Goal: Task Accomplishment & Management: Manage account settings

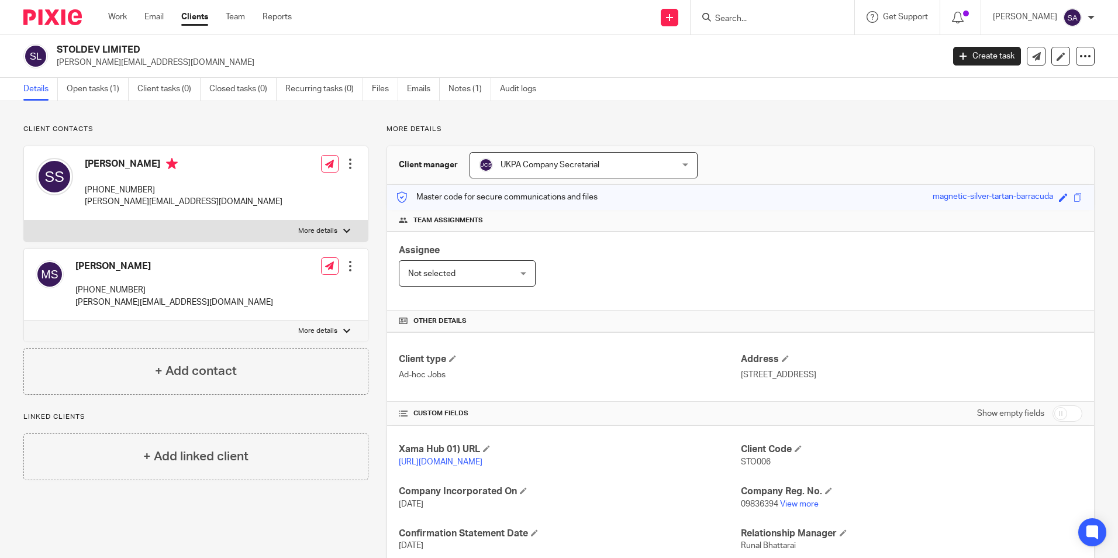
drag, startPoint x: 123, startPoint y: 16, endPoint x: 122, endPoint y: 32, distance: 15.2
click at [123, 16] on link "Work" at bounding box center [117, 17] width 19 height 12
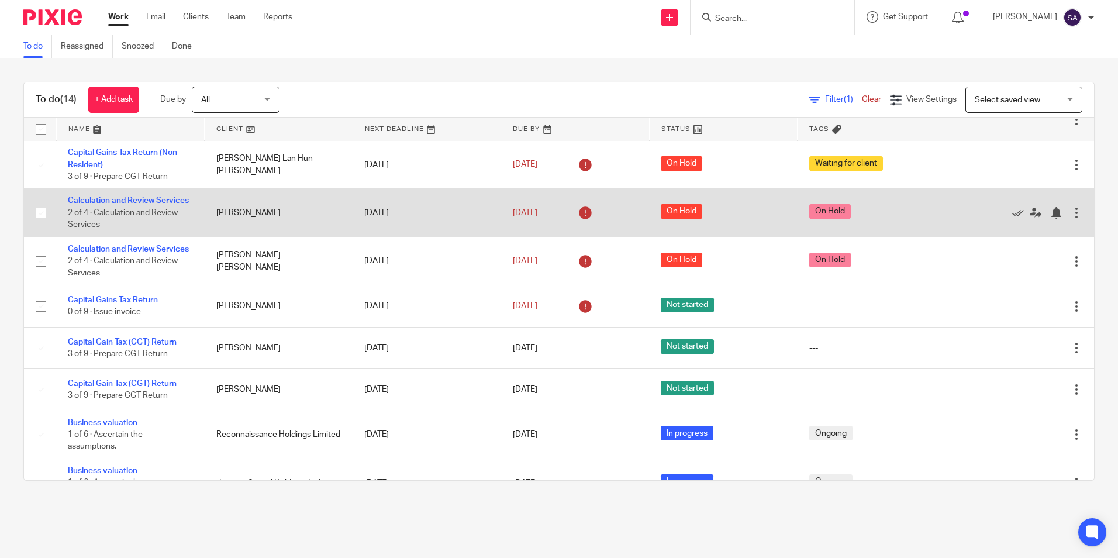
scroll to position [175, 0]
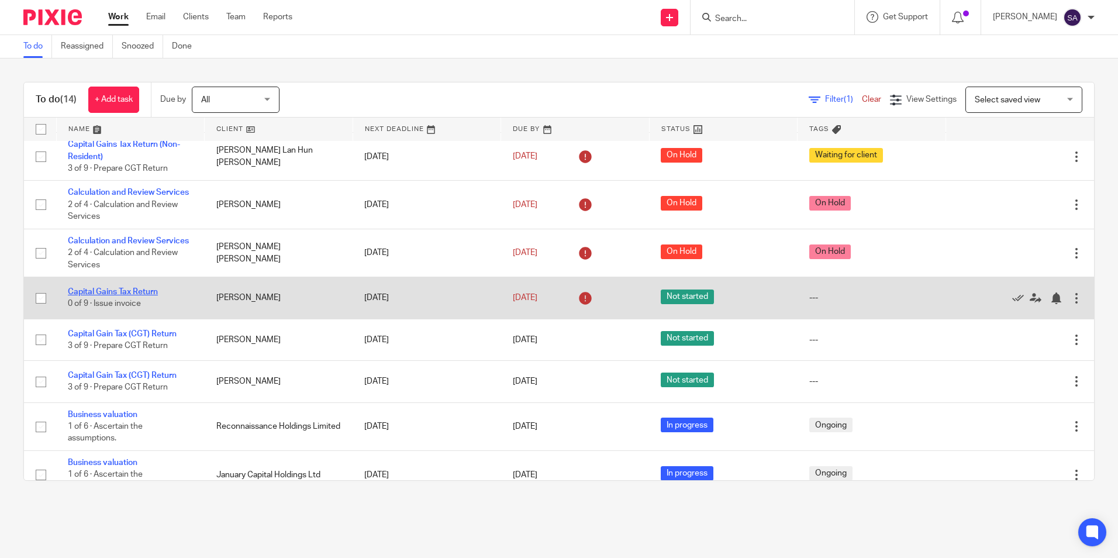
click at [93, 296] on link "Capital Gains Tax Return" at bounding box center [113, 292] width 90 height 8
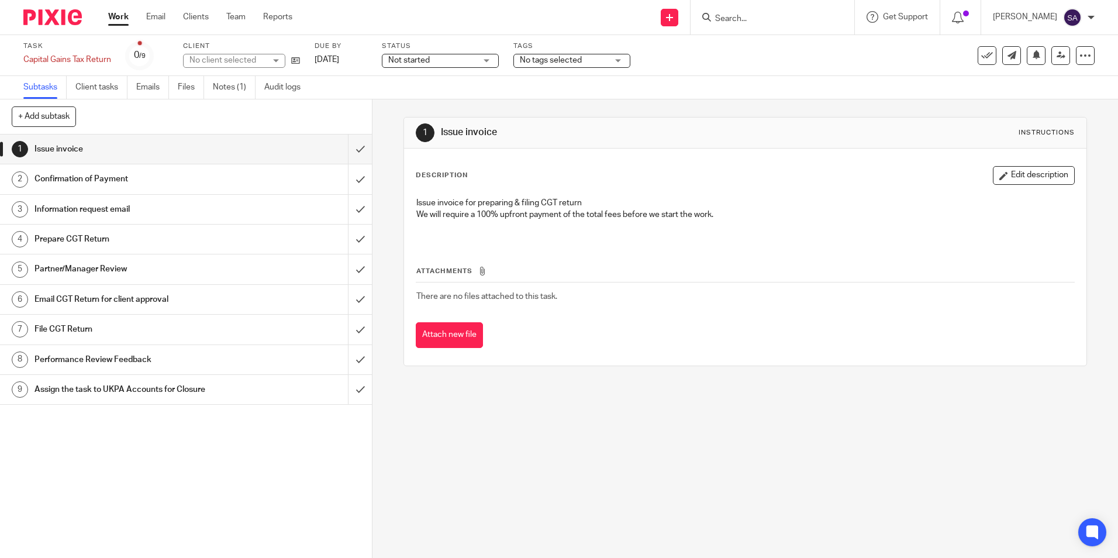
click at [454, 60] on span "Not started" at bounding box center [432, 60] width 88 height 12
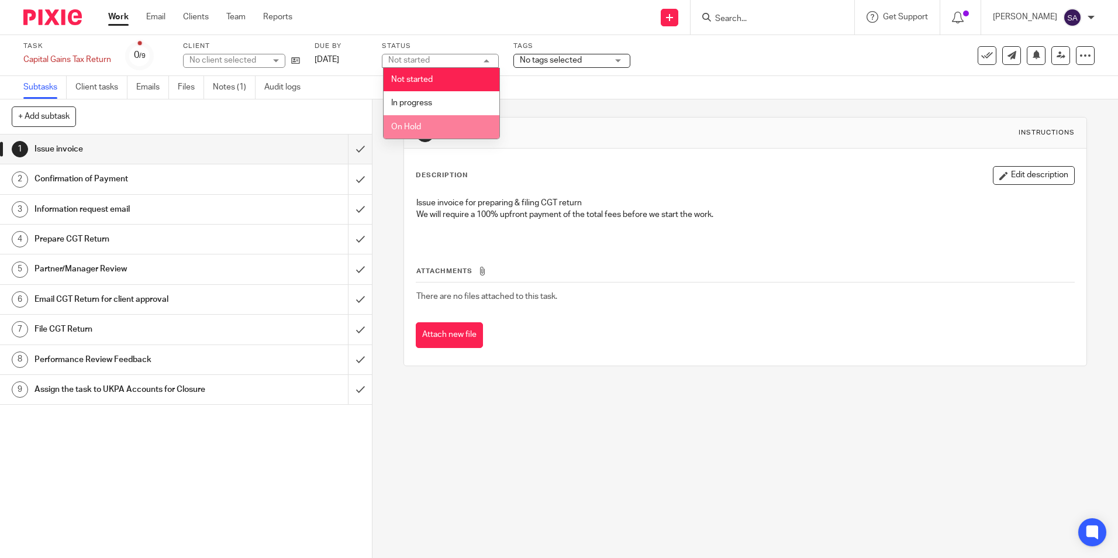
click at [434, 124] on li "On Hold" at bounding box center [441, 127] width 116 height 24
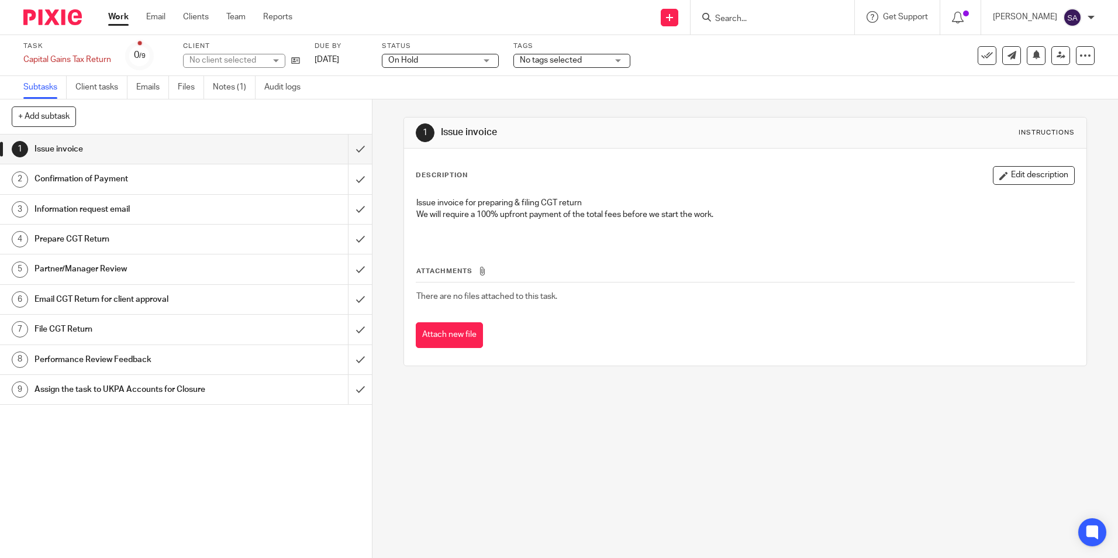
click at [576, 79] on div "Subtasks Client tasks Emails Files Notes (1) Audit logs" at bounding box center [559, 87] width 1118 height 23
click at [116, 20] on link "Work" at bounding box center [118, 17] width 20 height 12
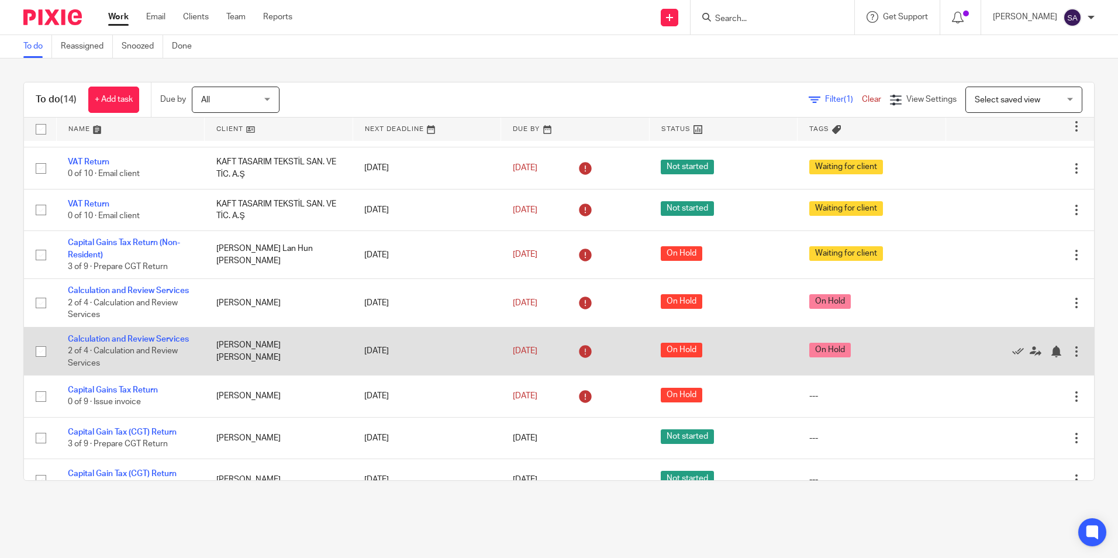
scroll to position [58, 0]
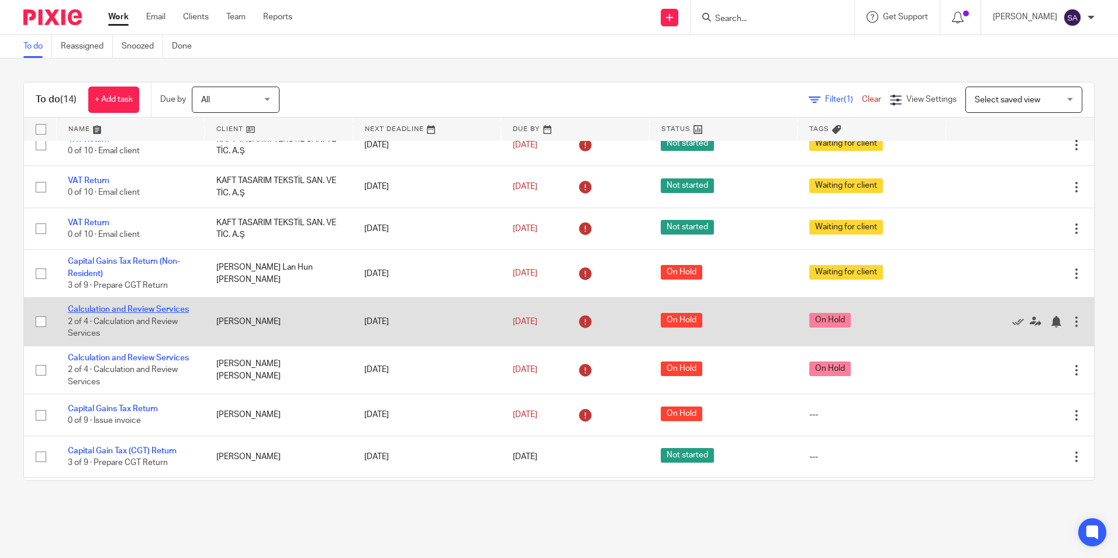
click at [91, 310] on link "Calculation and Review Services" at bounding box center [128, 309] width 121 height 8
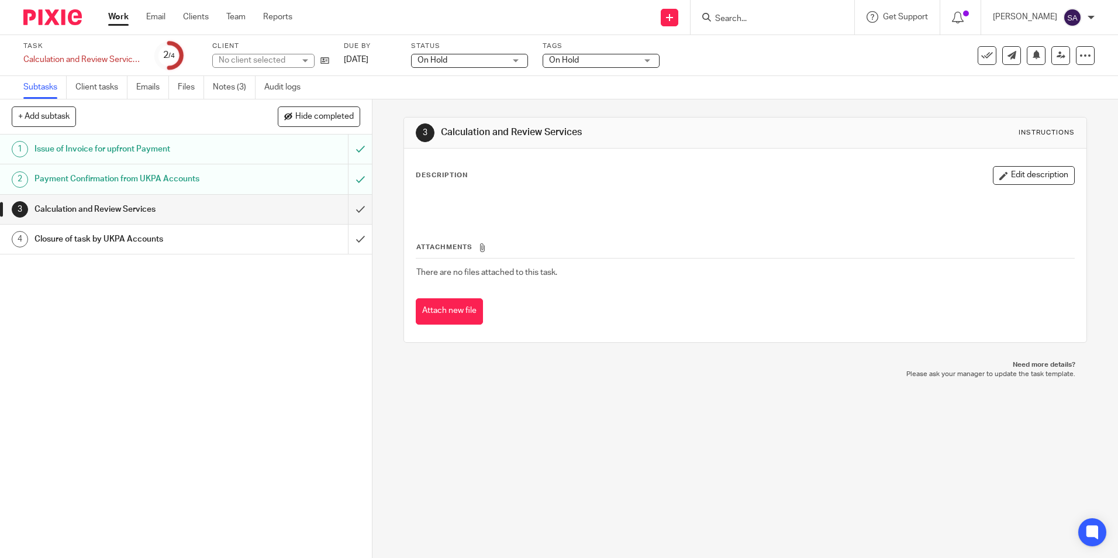
click at [621, 54] on span "On Hold" at bounding box center [593, 60] width 88 height 12
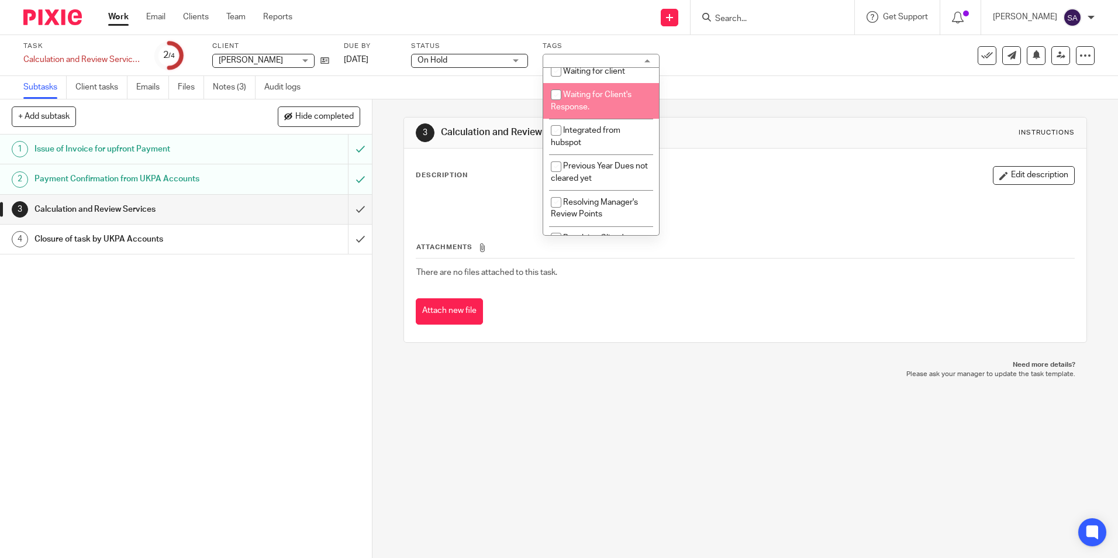
scroll to position [175, 0]
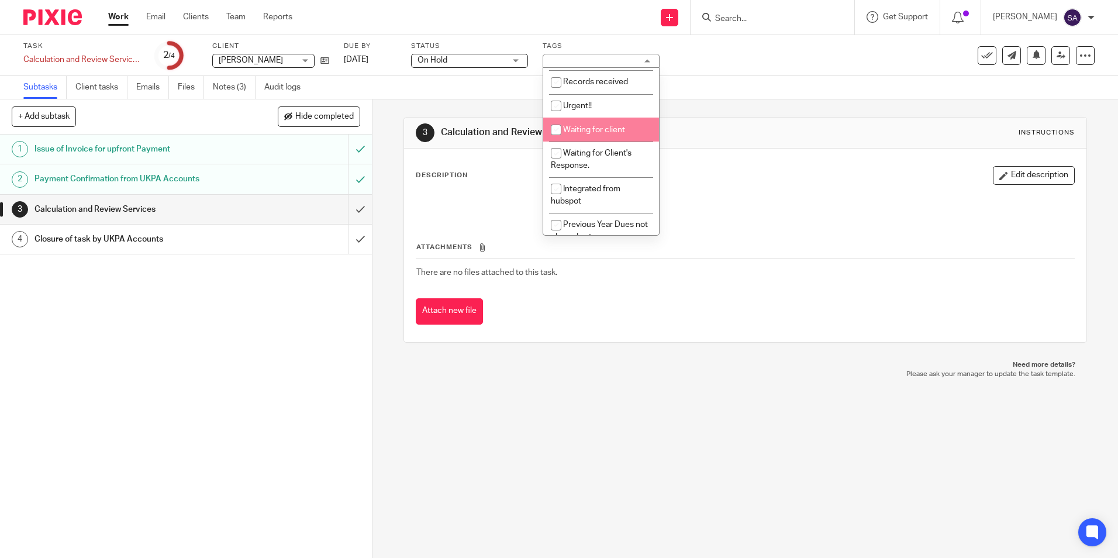
click at [559, 131] on input "checkbox" at bounding box center [556, 130] width 22 height 22
checkbox input "true"
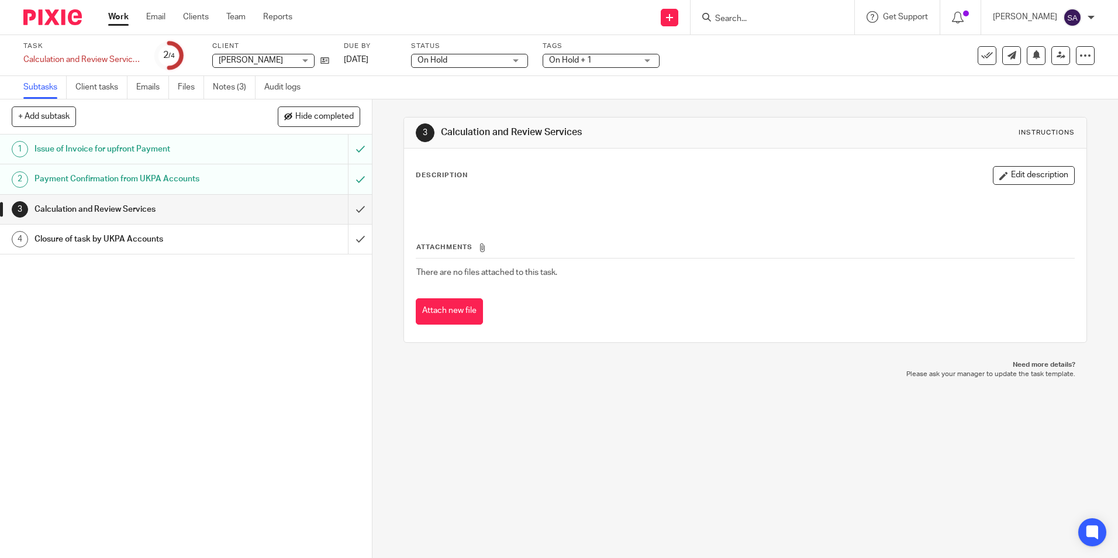
click at [693, 102] on div "3 Calculation and Review Services Instructions Description Edit description Att…" at bounding box center [744, 229] width 683 height 261
click at [583, 58] on span "On Hold + 1" at bounding box center [570, 60] width 43 height 8
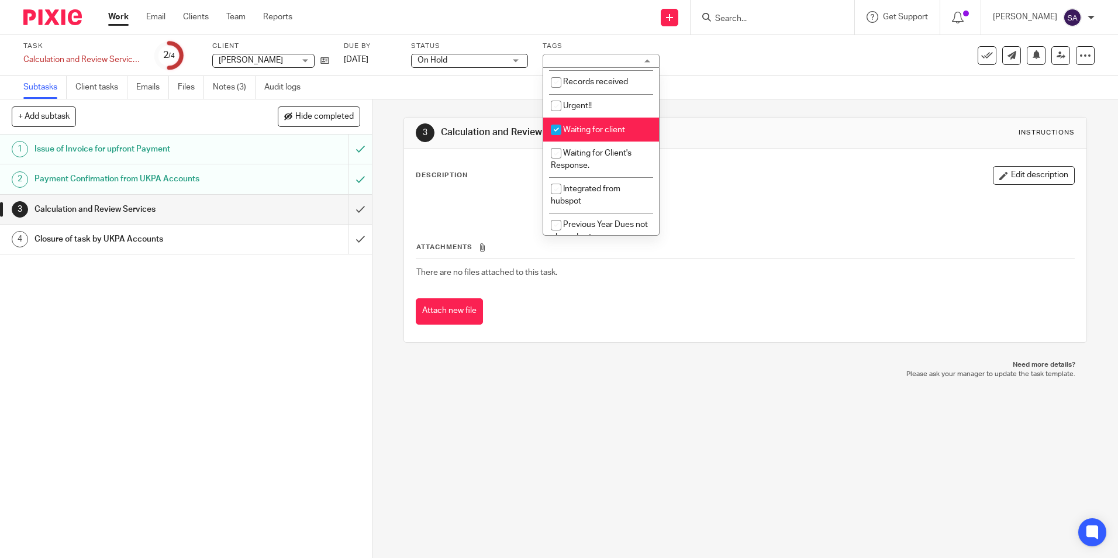
scroll to position [0, 0]
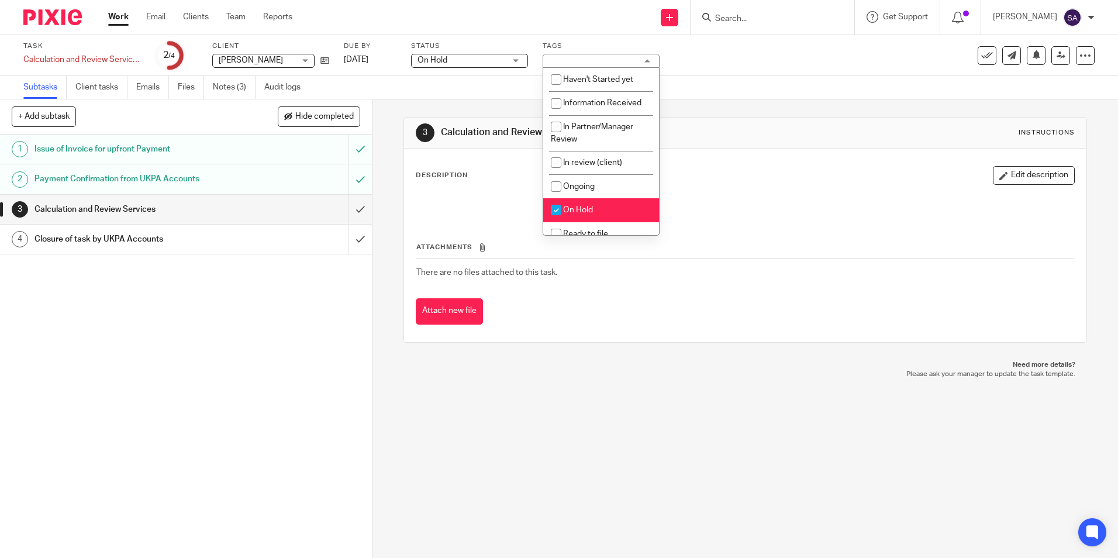
click at [560, 215] on input "checkbox" at bounding box center [556, 210] width 22 height 22
checkbox input "false"
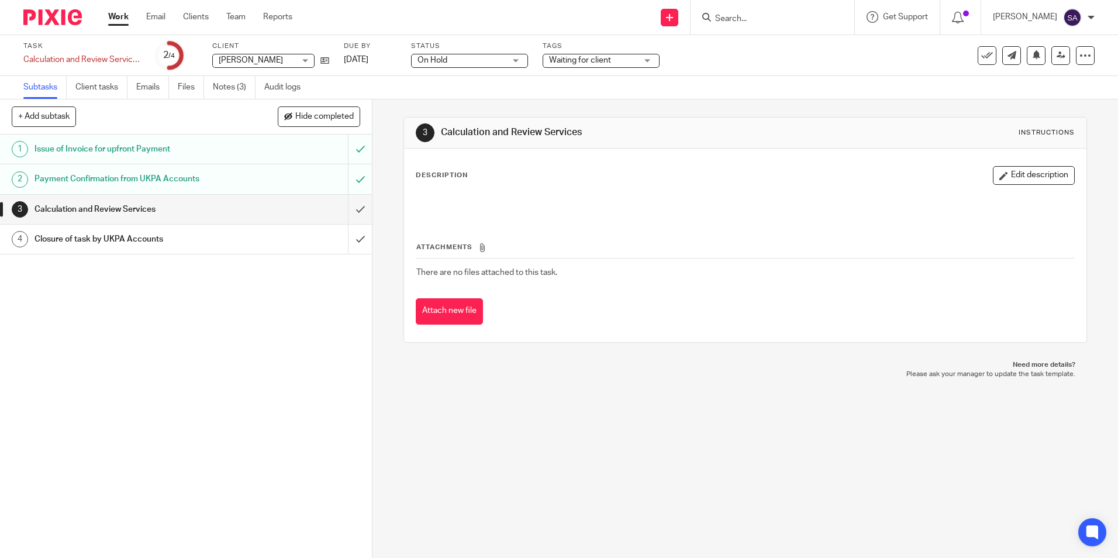
click at [755, 101] on div "3 Calculation and Review Services Instructions Description Edit description Att…" at bounding box center [744, 229] width 683 height 261
click at [123, 19] on link "Work" at bounding box center [118, 17] width 20 height 12
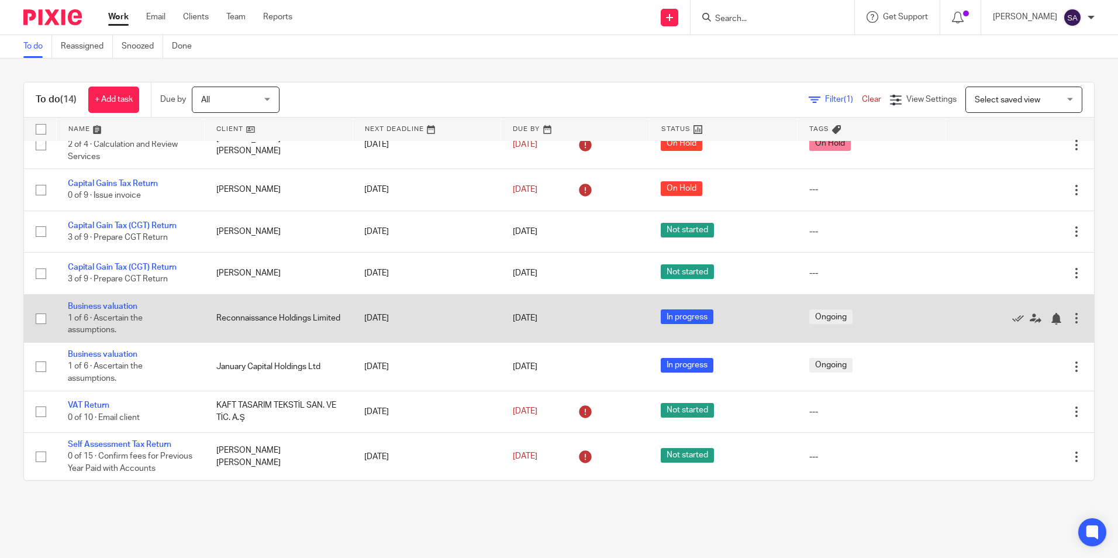
scroll to position [320, 0]
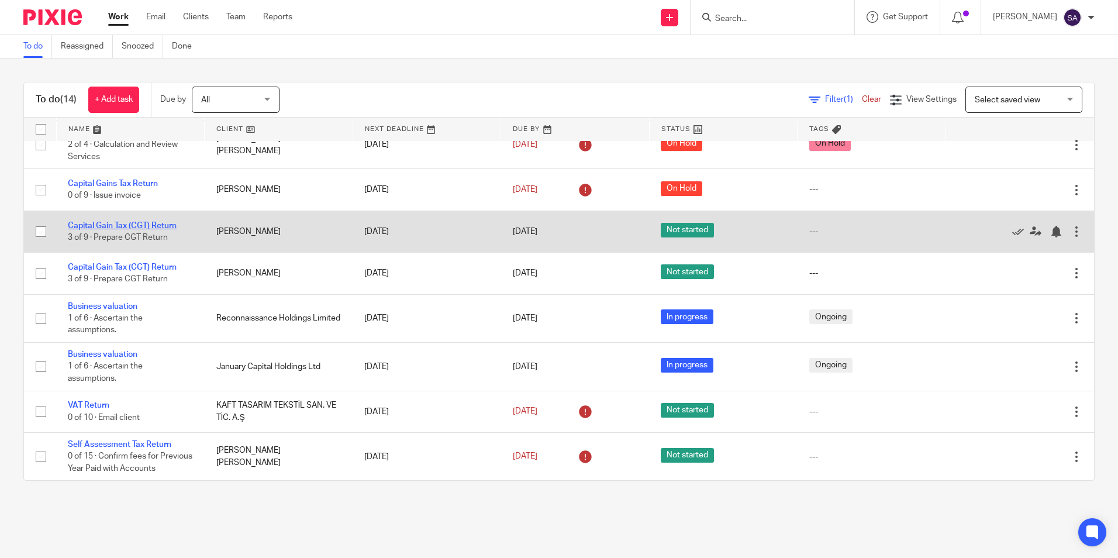
click at [140, 222] on link "Capital Gain Tax (CGT) Return" at bounding box center [122, 226] width 109 height 8
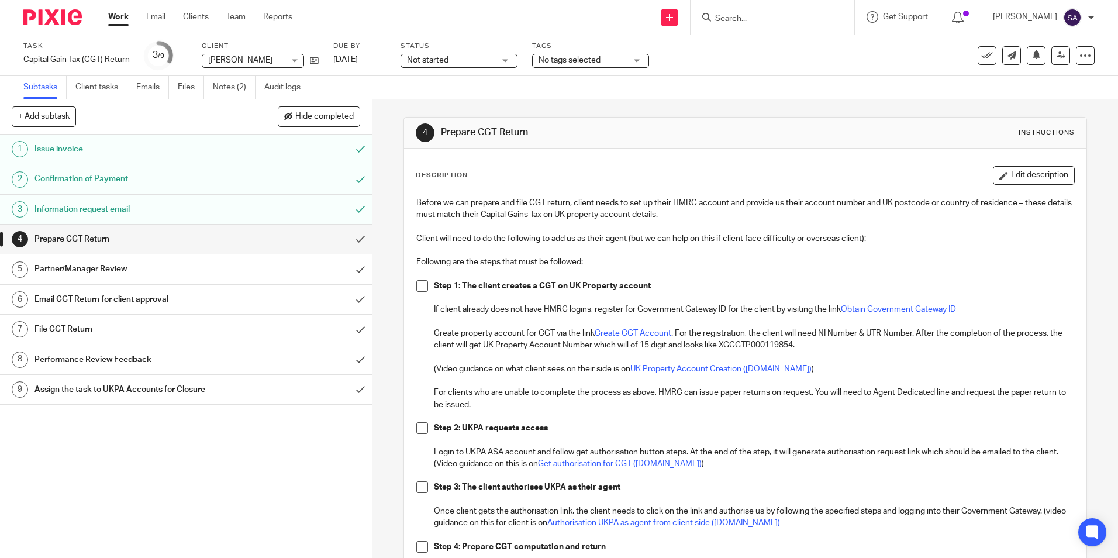
click at [452, 57] on span "Not started" at bounding box center [451, 60] width 88 height 12
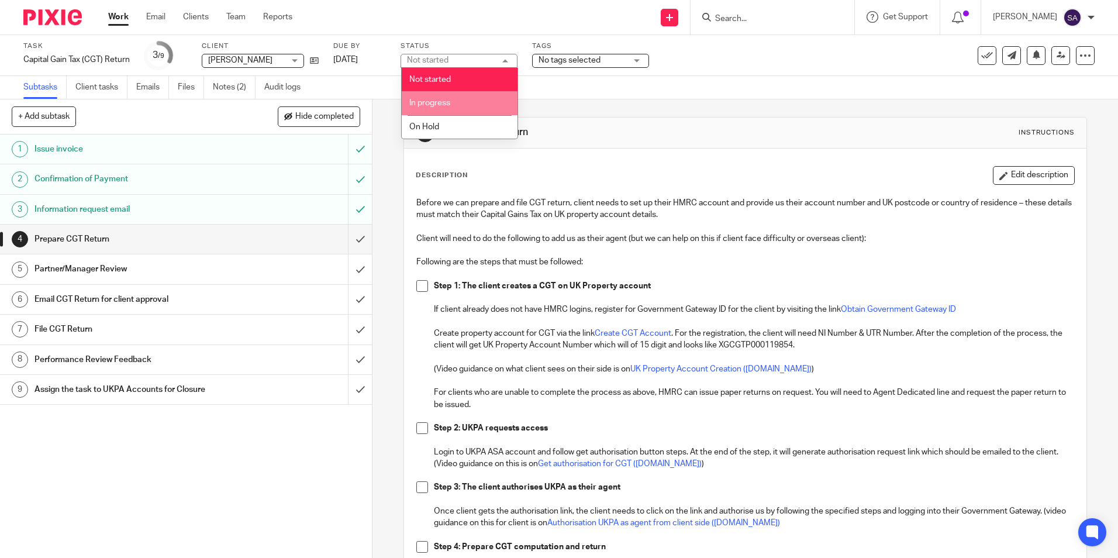
click at [455, 104] on li "In progress" at bounding box center [460, 103] width 116 height 24
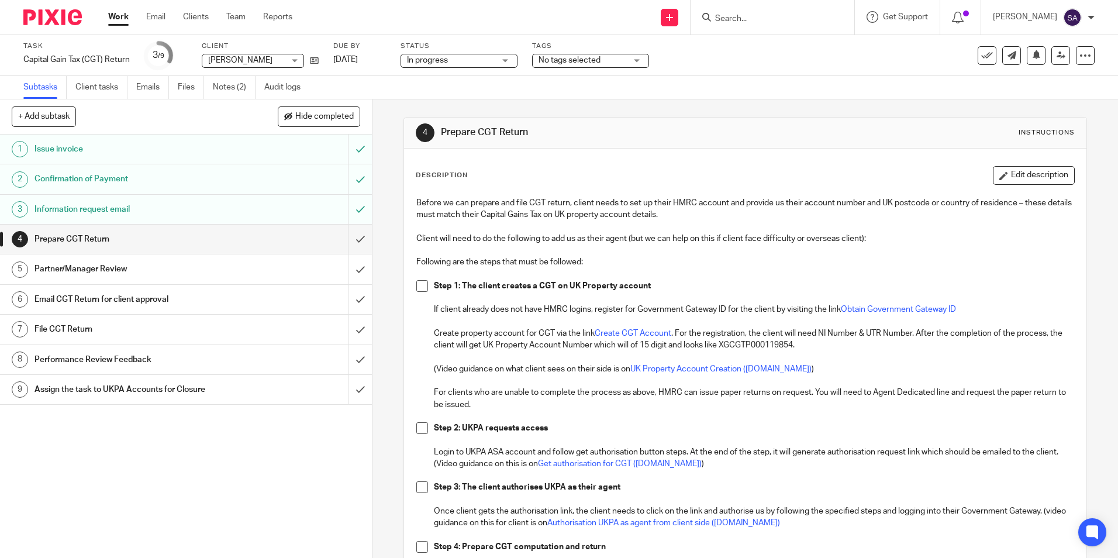
click at [580, 63] on span "No tags selected" at bounding box center [569, 60] width 62 height 8
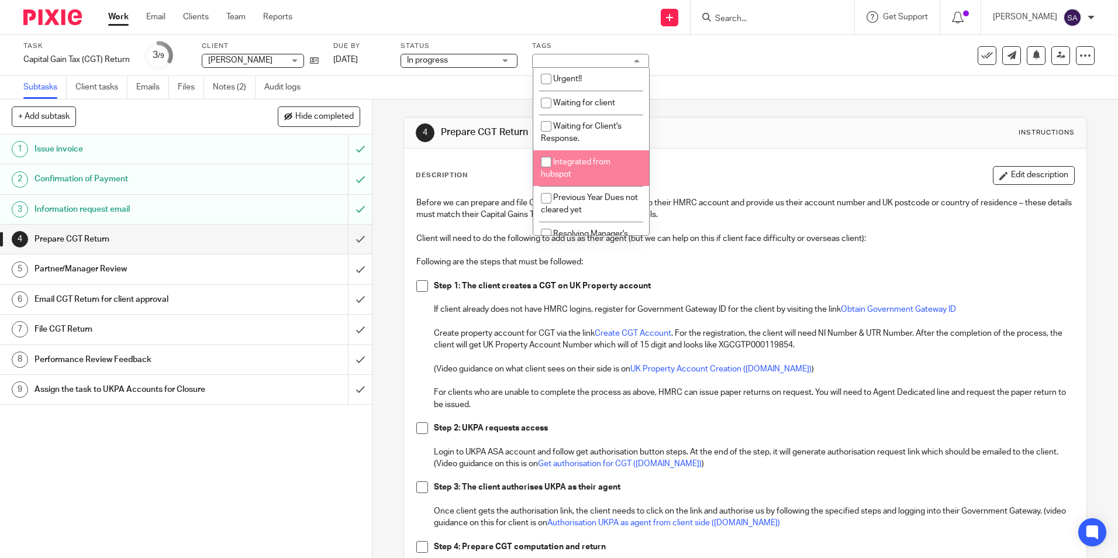
scroll to position [144, 0]
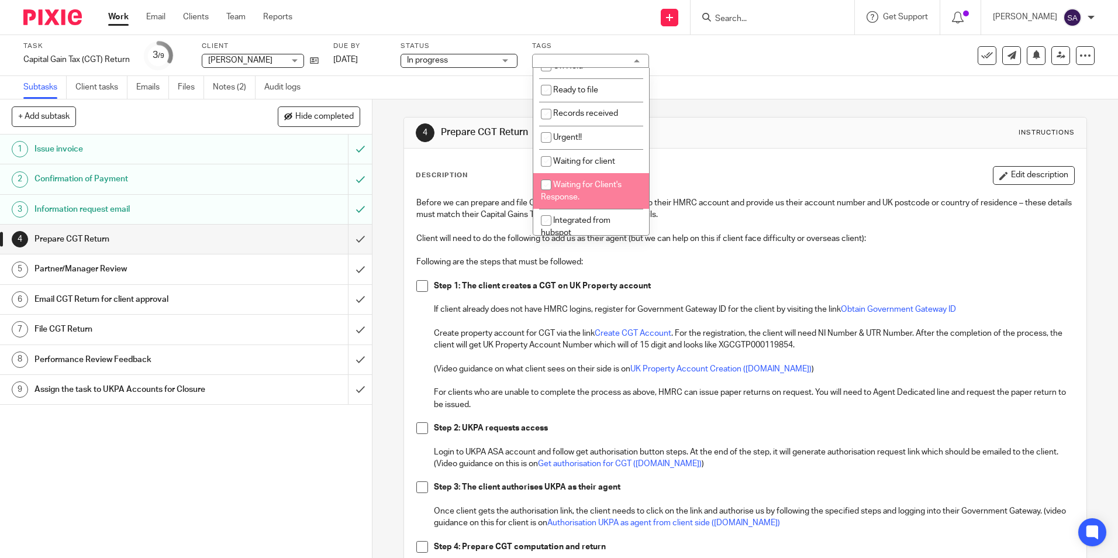
click at [551, 179] on input "checkbox" at bounding box center [546, 185] width 22 height 22
checkbox input "true"
click at [473, 91] on div "Subtasks Client tasks Emails Files Notes (2) Audit logs" at bounding box center [559, 87] width 1118 height 23
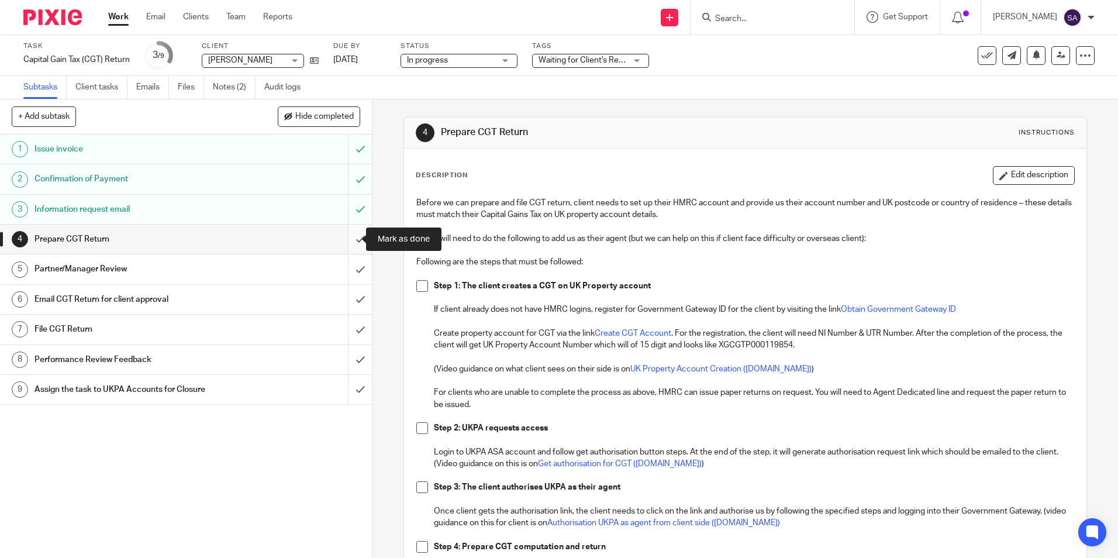
click at [345, 240] on input "submit" at bounding box center [186, 238] width 372 height 29
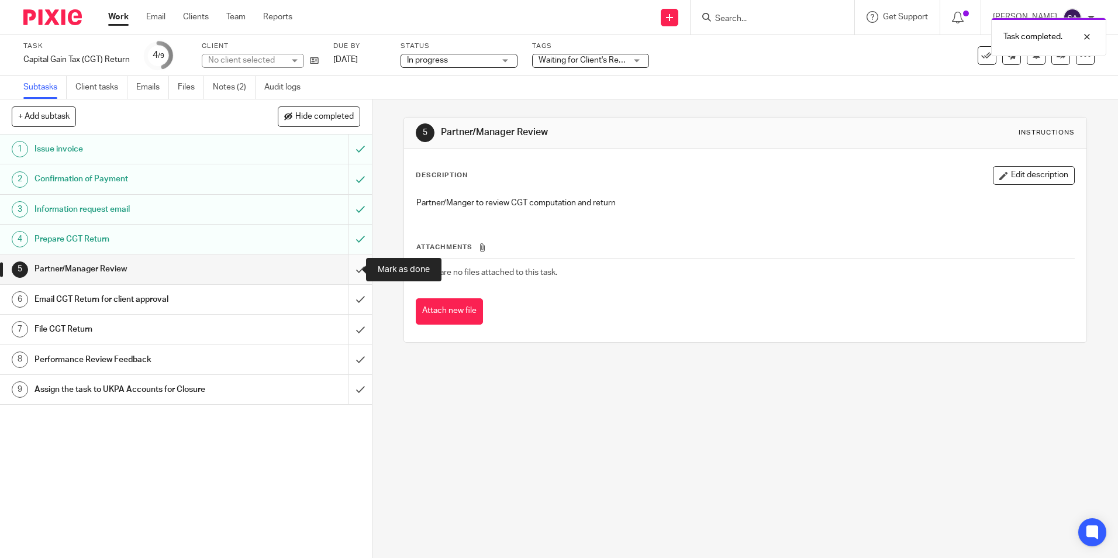
click at [349, 268] on input "submit" at bounding box center [186, 268] width 372 height 29
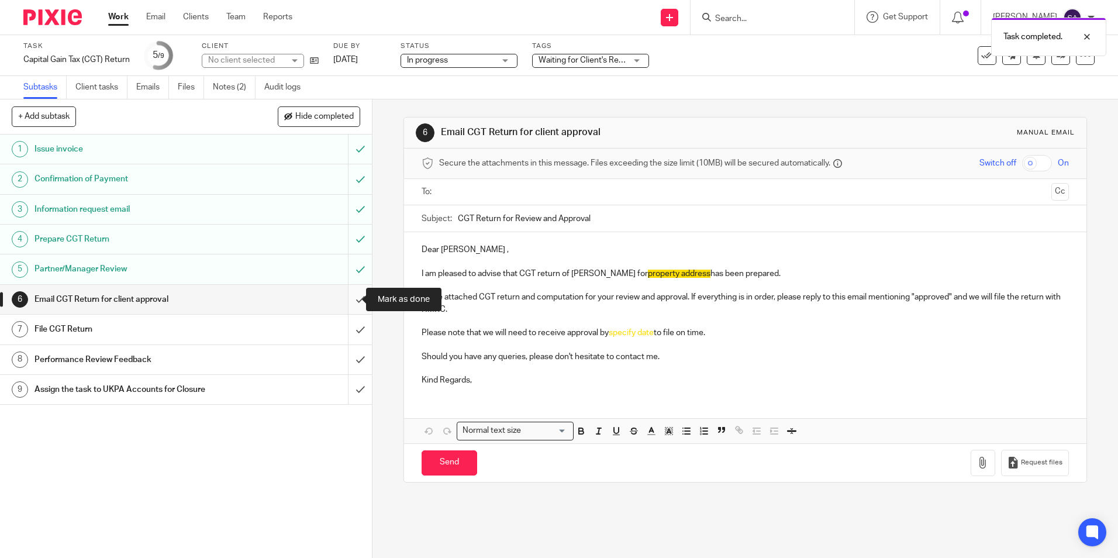
click at [347, 299] on input "submit" at bounding box center [186, 299] width 372 height 29
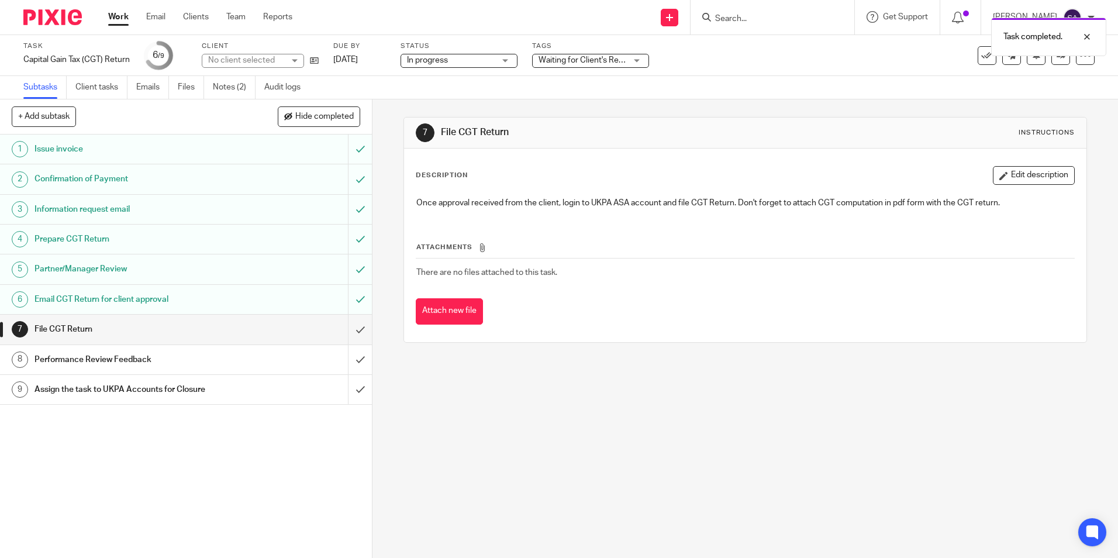
click at [118, 15] on link "Work" at bounding box center [118, 17] width 20 height 12
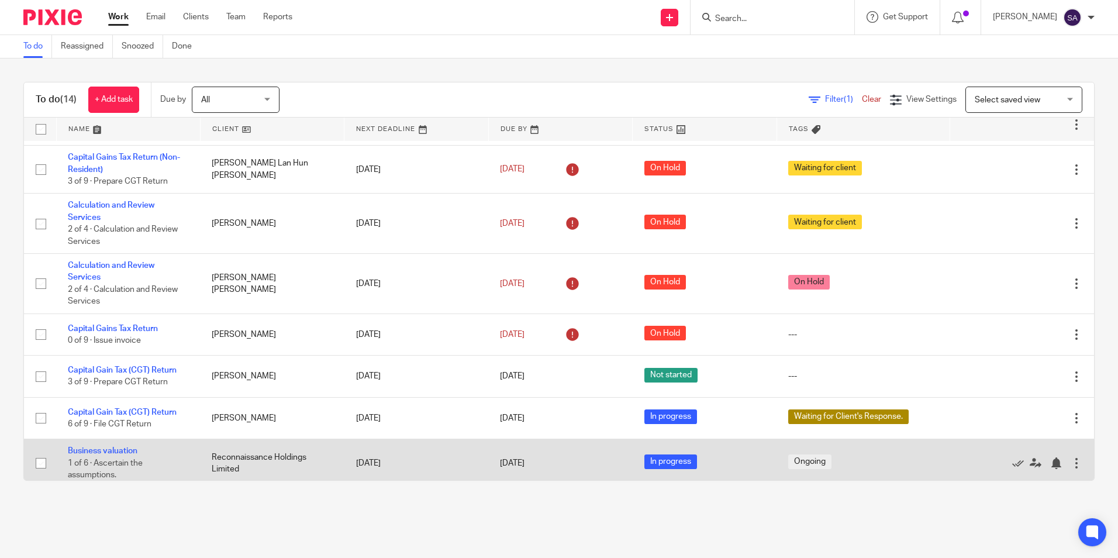
scroll to position [234, 0]
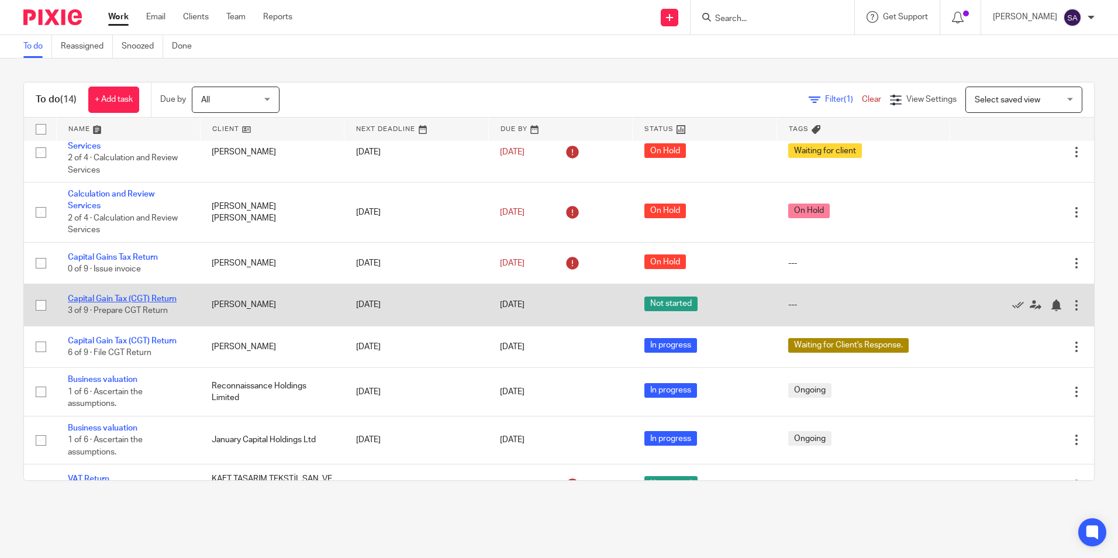
click at [114, 297] on link "Capital Gain Tax (CGT) Return" at bounding box center [122, 299] width 109 height 8
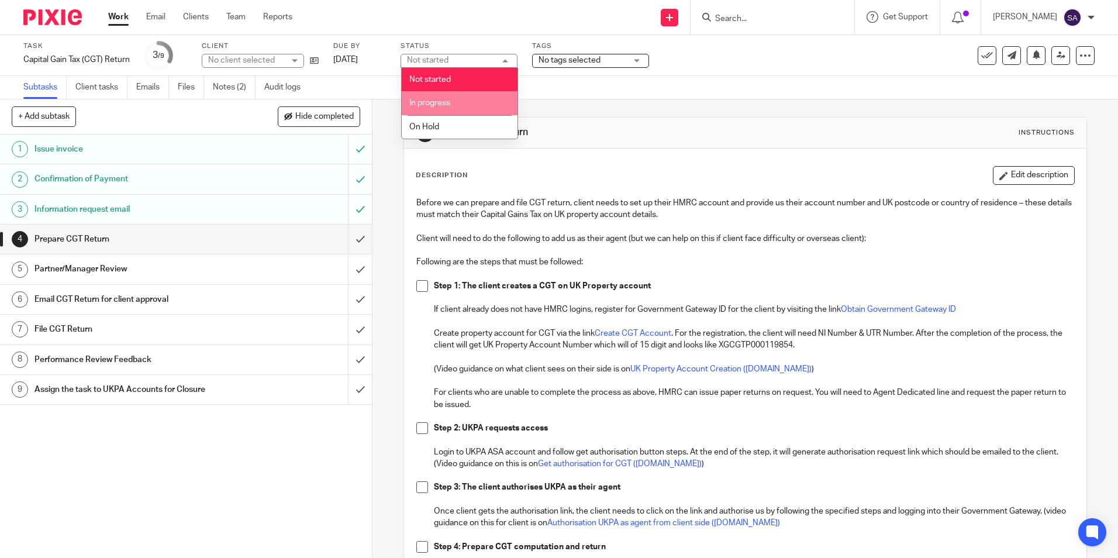
click at [450, 99] on span "In progress" at bounding box center [429, 103] width 41 height 8
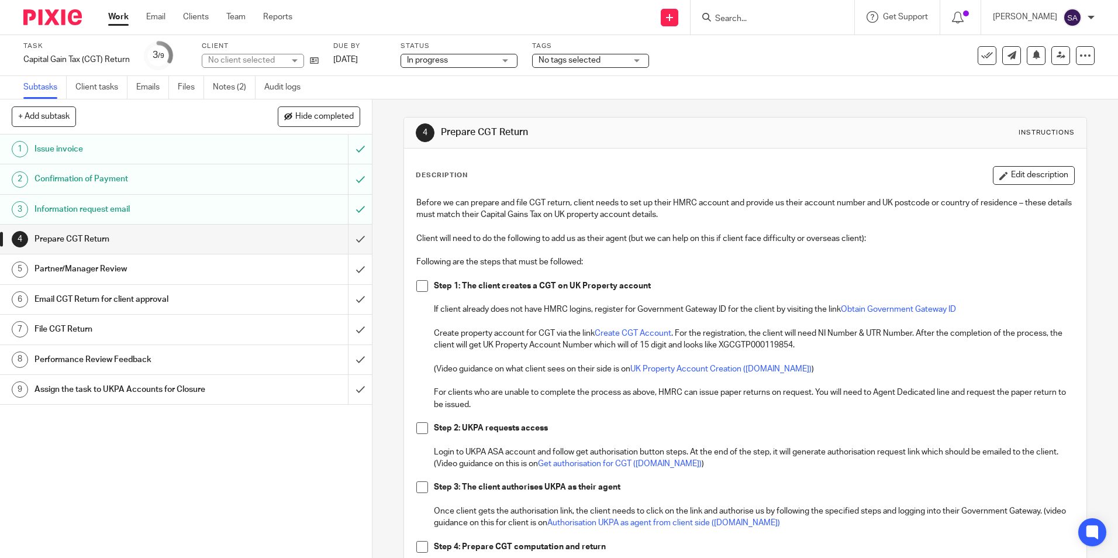
click at [554, 63] on span "No tags selected" at bounding box center [569, 60] width 62 height 8
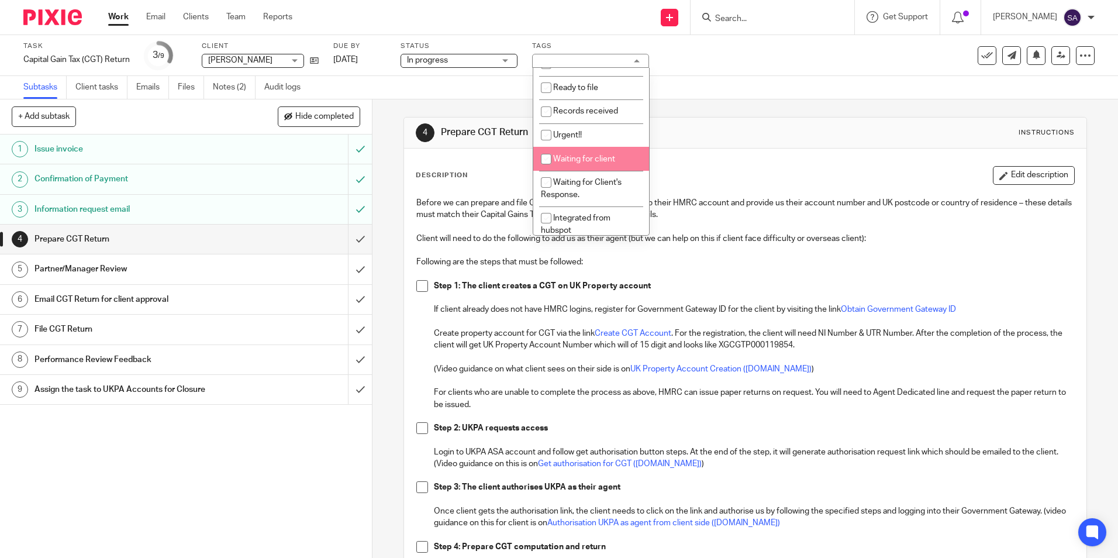
scroll to position [175, 0]
click at [548, 155] on input "checkbox" at bounding box center [546, 153] width 22 height 22
checkbox input "true"
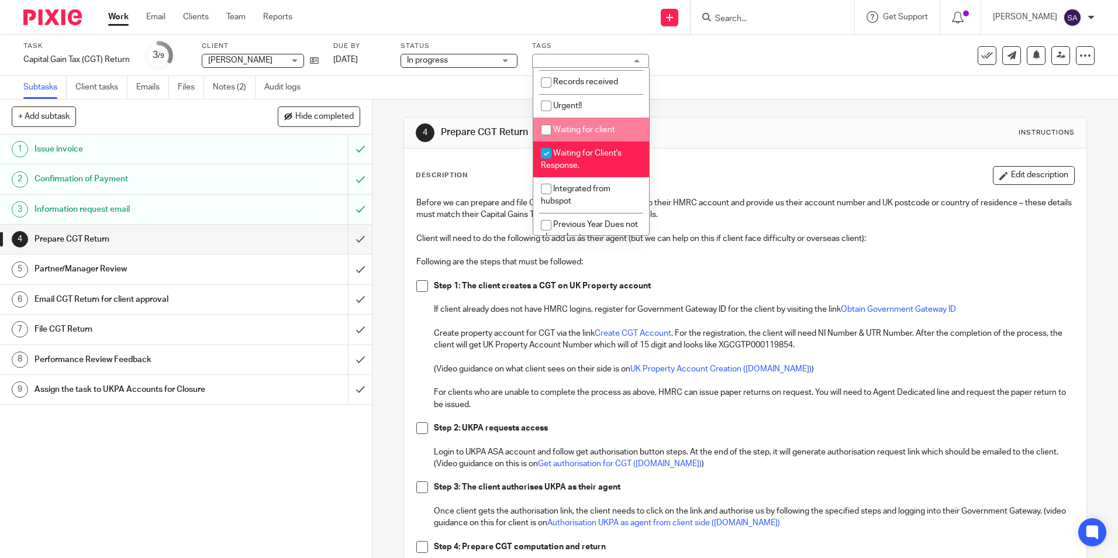
click at [489, 99] on div "Subtasks Client tasks Emails Files Notes (2) Audit logs" at bounding box center [559, 87] width 1118 height 23
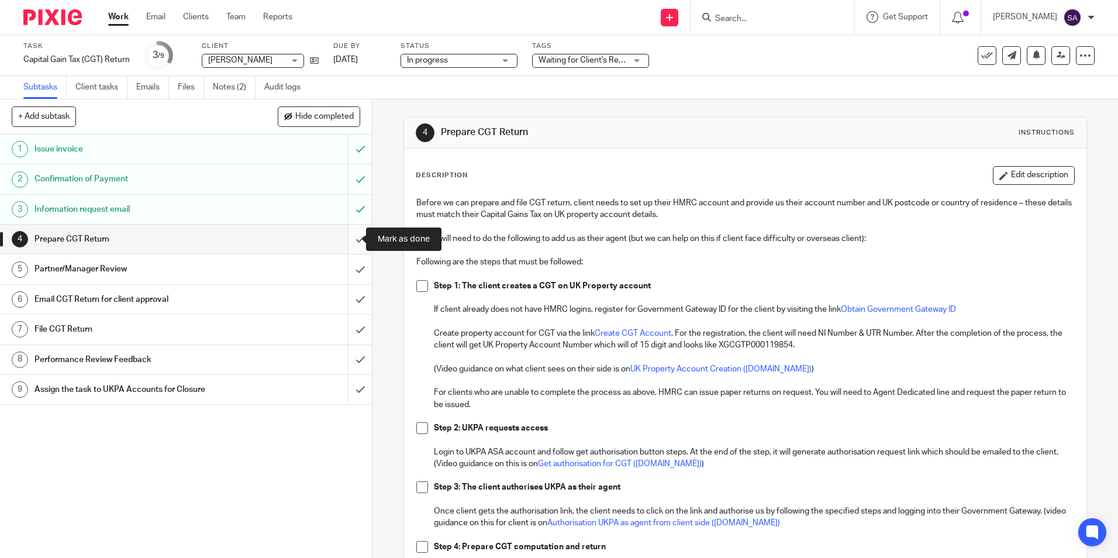
click at [349, 238] on input "submit" at bounding box center [186, 238] width 372 height 29
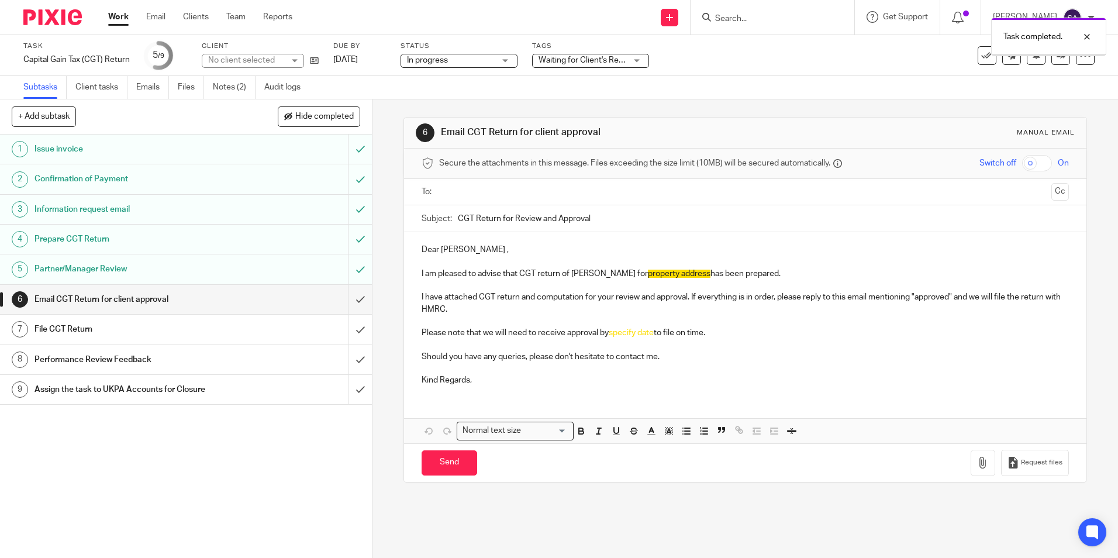
click at [348, 298] on input "submit" at bounding box center [186, 299] width 372 height 29
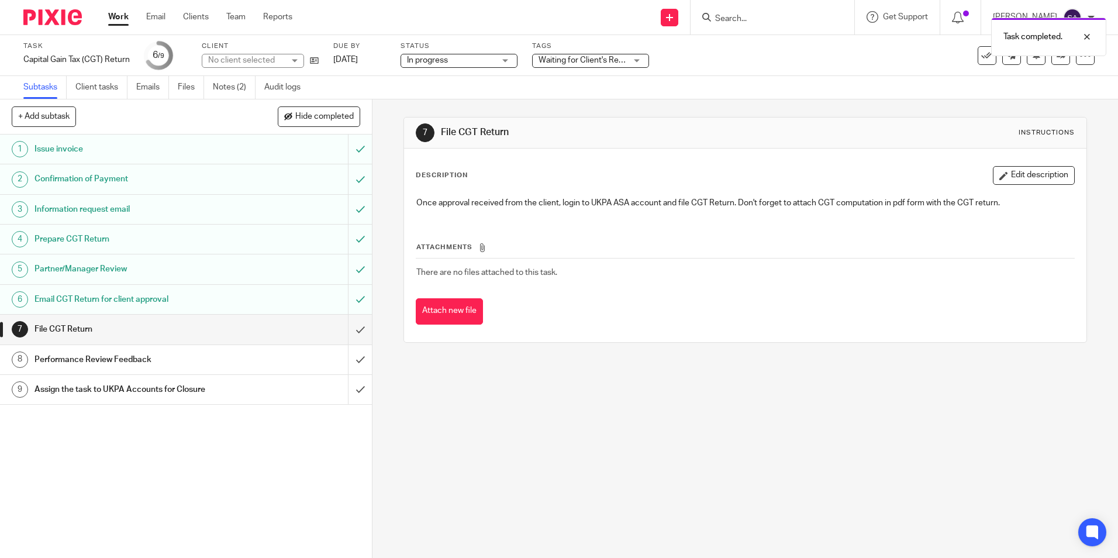
click at [120, 16] on link "Work" at bounding box center [118, 17] width 20 height 12
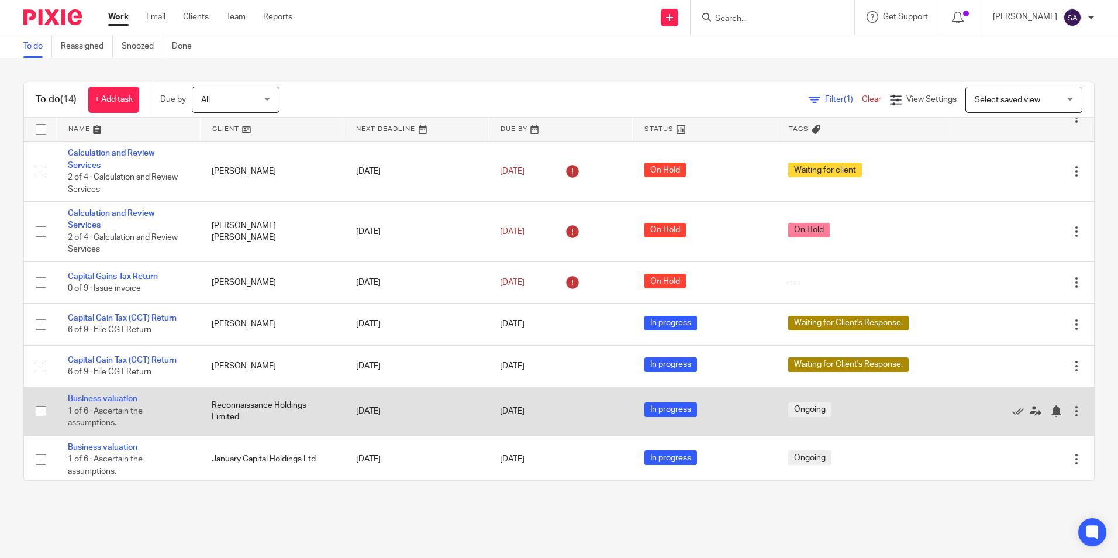
scroll to position [203, 0]
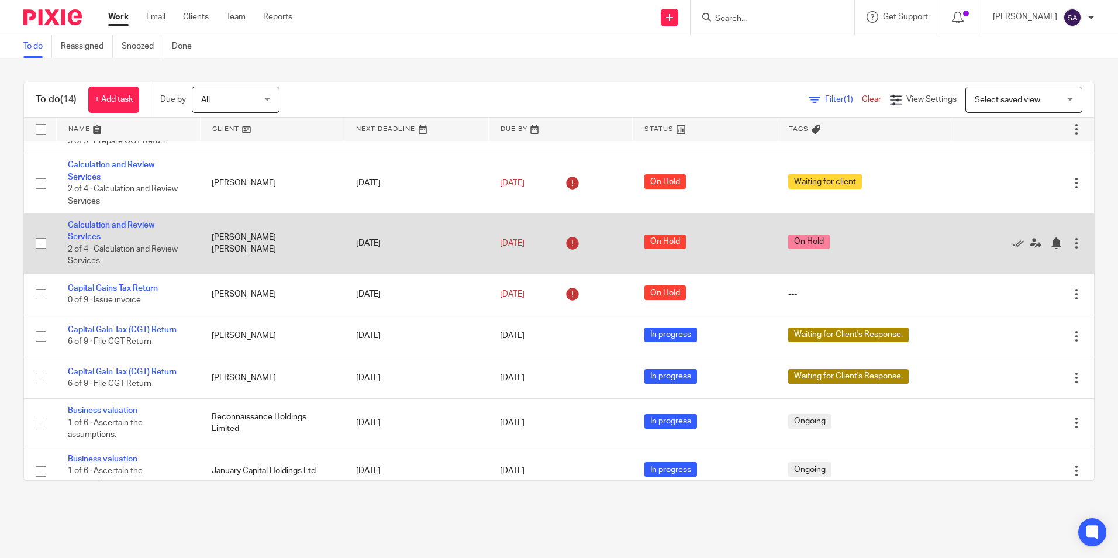
drag, startPoint x: 96, startPoint y: 225, endPoint x: 116, endPoint y: 233, distance: 21.5
click at [96, 226] on link "Calculation and Review Services" at bounding box center [111, 231] width 87 height 20
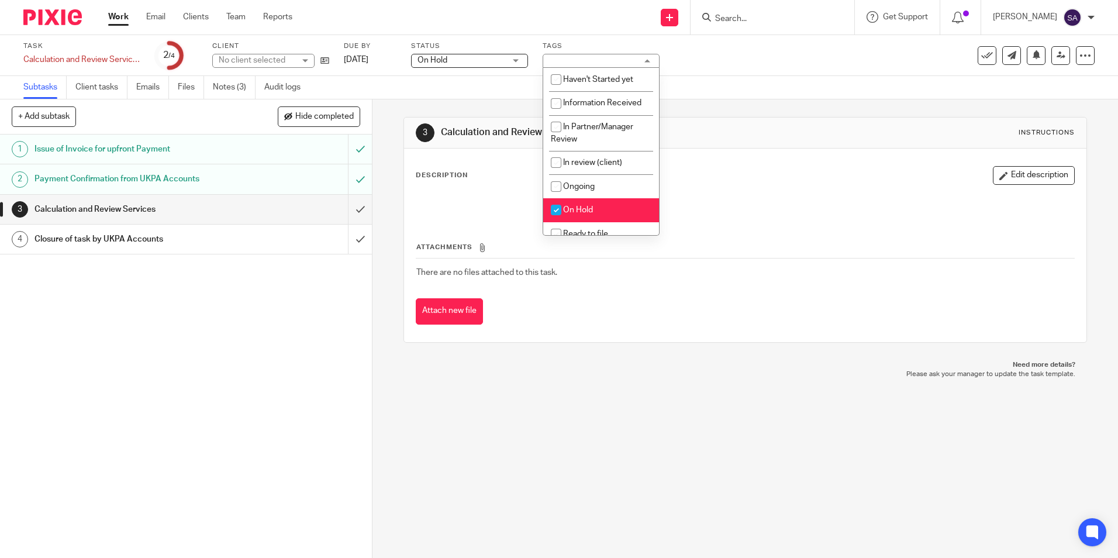
click at [572, 209] on span "On Hold" at bounding box center [578, 210] width 30 height 8
checkbox input "false"
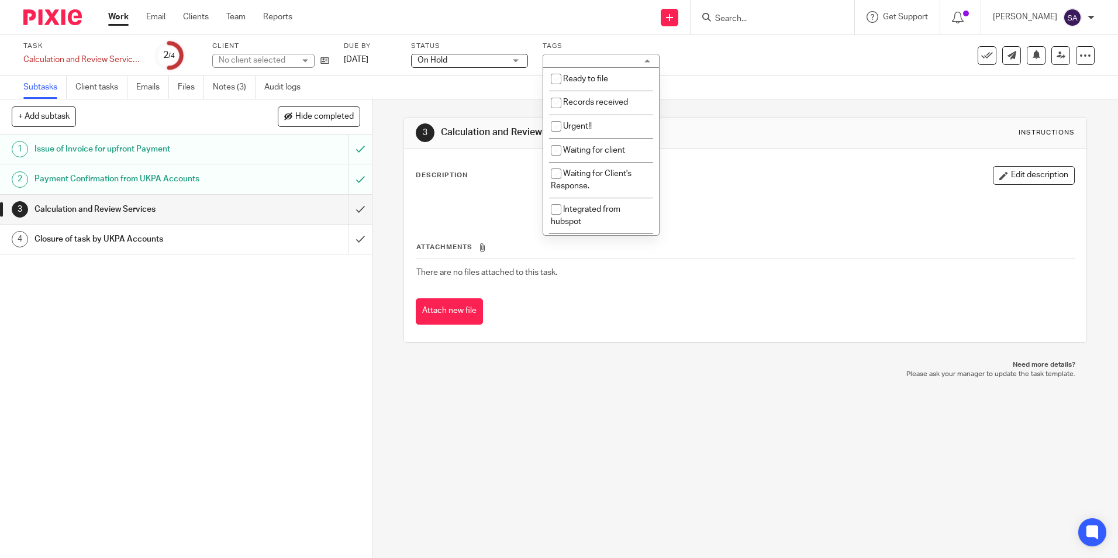
scroll to position [175, 0]
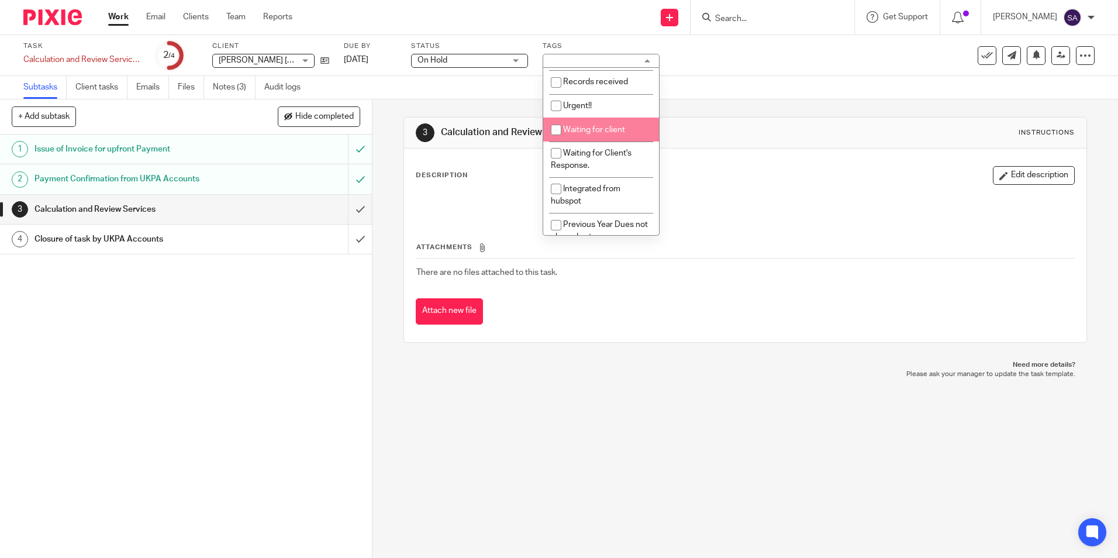
click at [578, 132] on span "Waiting for client" at bounding box center [594, 130] width 62 height 8
checkbox input "true"
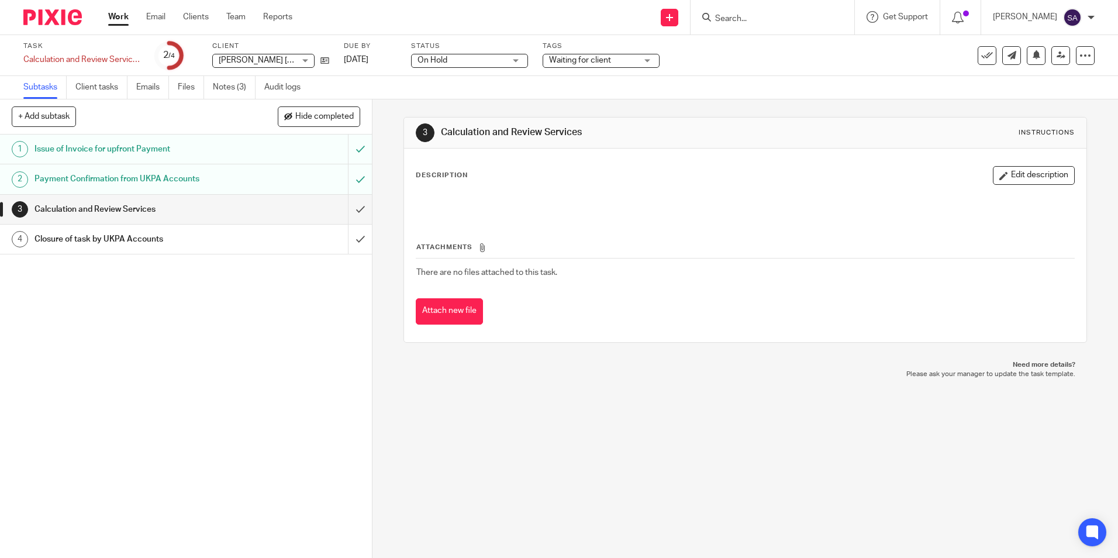
click at [431, 106] on div "3 Calculation and Review Services Instructions Description Edit description Att…" at bounding box center [744, 229] width 683 height 261
click at [120, 18] on link "Work" at bounding box center [118, 17] width 20 height 12
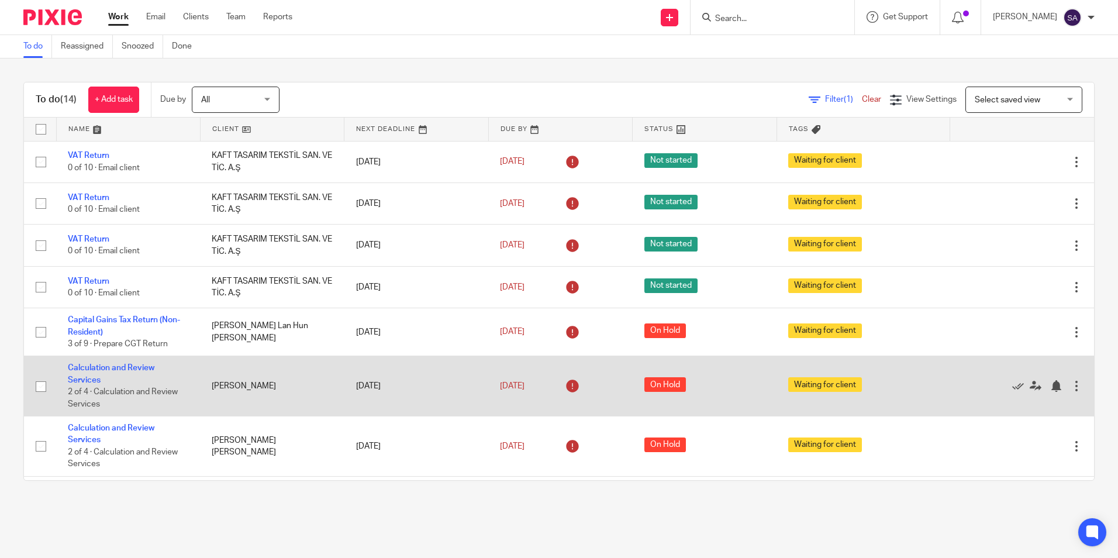
scroll to position [320, 0]
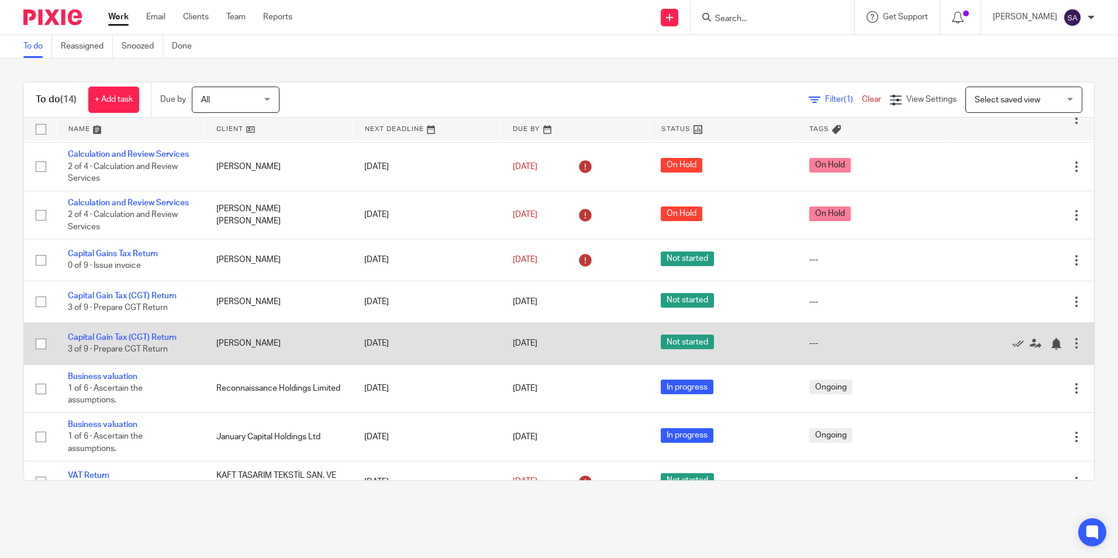
scroll to position [320, 0]
